Goal: Task Accomplishment & Management: Manage account settings

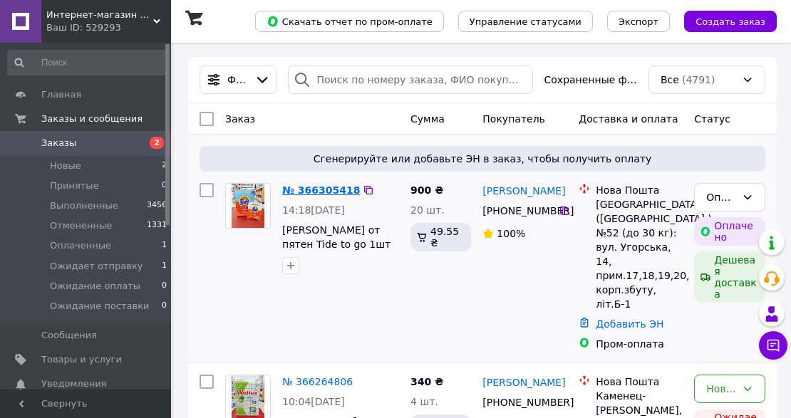
click at [308, 192] on link "№ 366305418" at bounding box center [321, 190] width 78 height 11
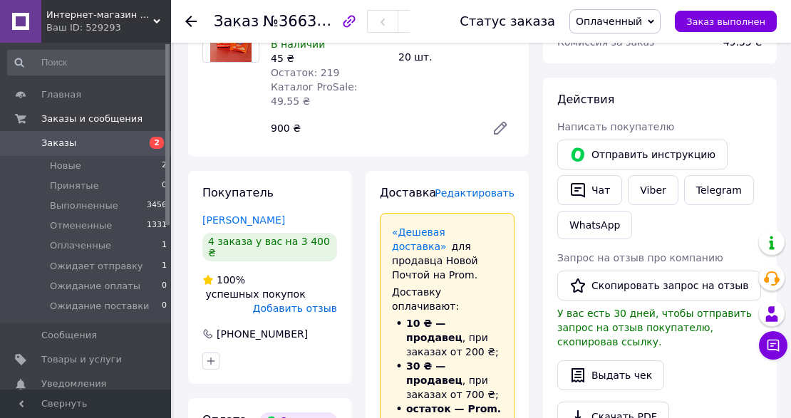
scroll to position [237, 0]
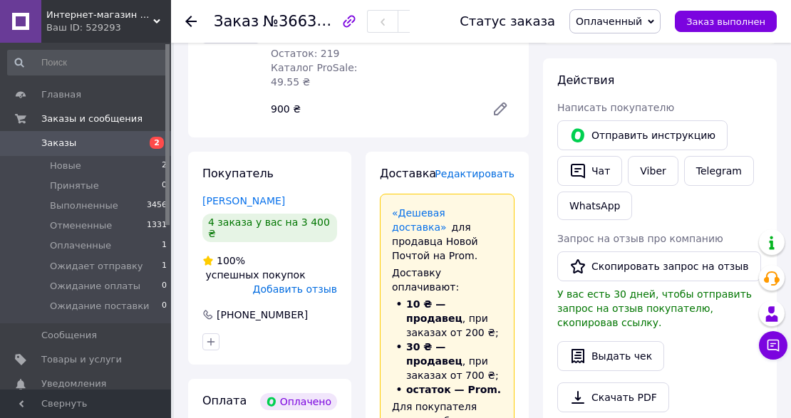
click at [103, 147] on span "Заказы" at bounding box center [86, 143] width 91 height 13
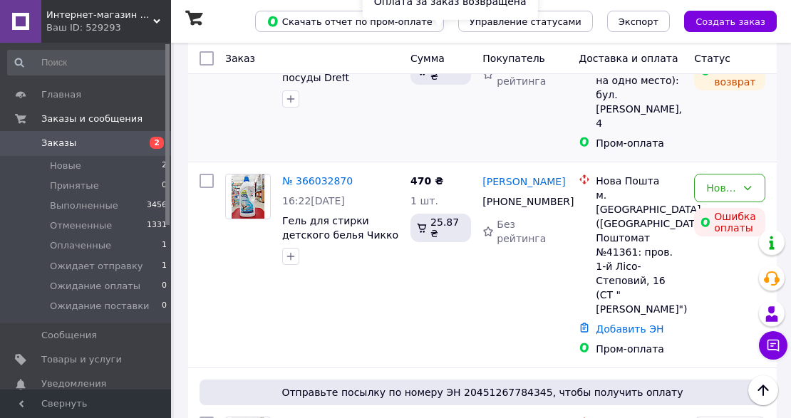
scroll to position [522, 0]
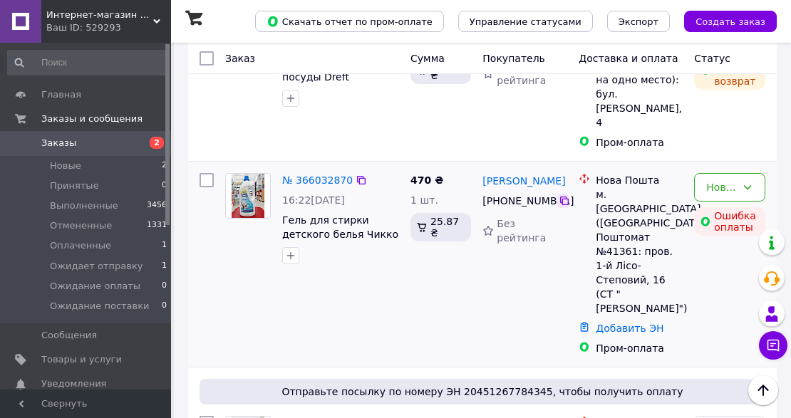
click at [562, 197] on icon at bounding box center [564, 201] width 9 height 9
drag, startPoint x: 381, startPoint y: 182, endPoint x: 282, endPoint y: 165, distance: 99.7
click at [282, 213] on span "Гель для стирки детского белья Чикко Chicco Sensitive 1.5L(27 стирок)" at bounding box center [340, 227] width 117 height 29
copy span "Гель для стирки детского белья [PERSON_NAME]"
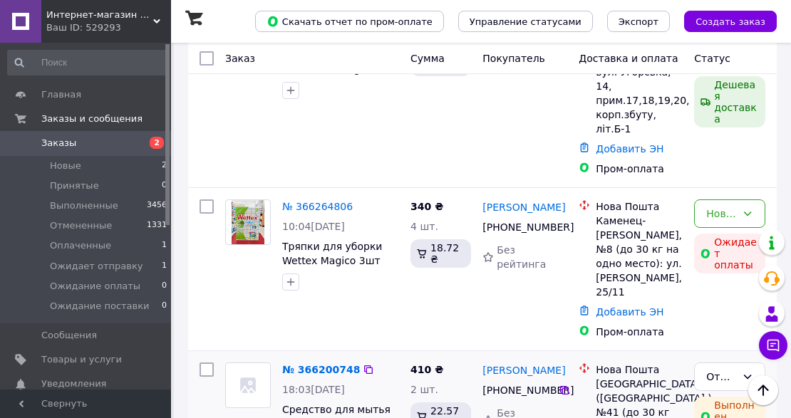
scroll to position [143, 0]
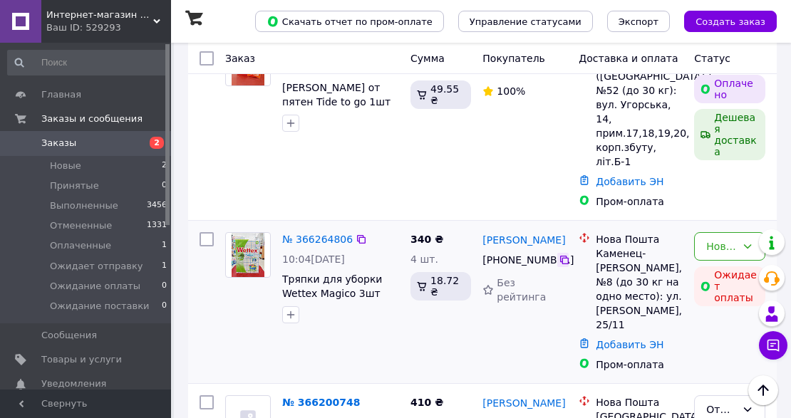
click at [559, 254] on icon at bounding box center [564, 259] width 11 height 11
drag, startPoint x: 376, startPoint y: 269, endPoint x: 282, endPoint y: 253, distance: 96.1
click at [282, 253] on div "№ 366264806 10:04[DATE] Тряпки для уборки Wettex Magico 3шт" at bounding box center [341, 278] width 128 height 103
copy span "Тряпки для уборки Wettex Magico 3шт"
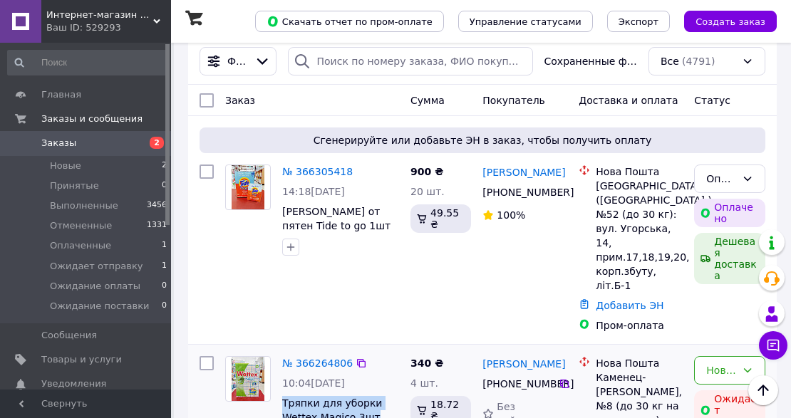
scroll to position [0, 0]
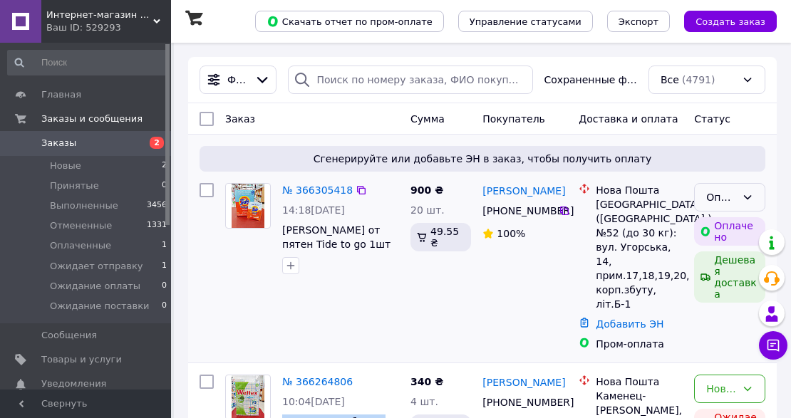
click at [721, 197] on div "Оплаченный" at bounding box center [721, 198] width 30 height 16
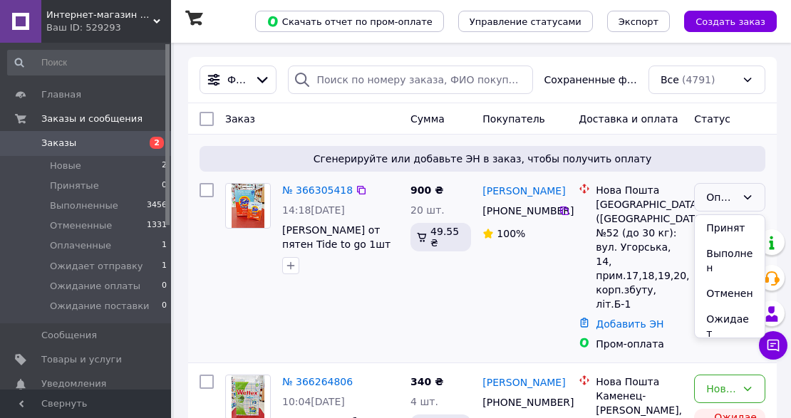
drag, startPoint x: 725, startPoint y: 225, endPoint x: 604, endPoint y: 309, distance: 148.1
click at [725, 225] on li "Принят" at bounding box center [730, 228] width 70 height 26
